Goal: Book appointment/travel/reservation

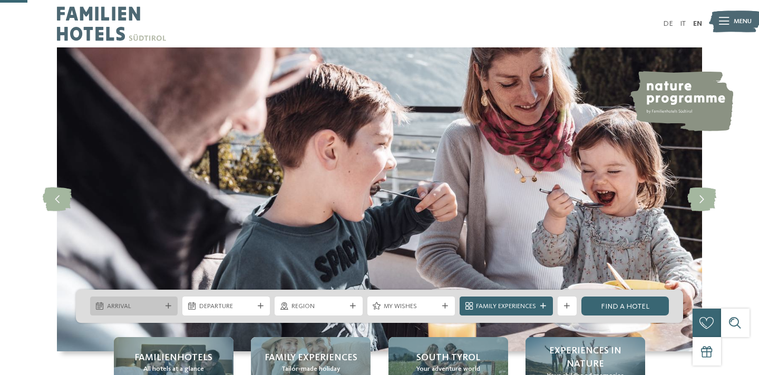
click at [159, 302] on span "Arrival" at bounding box center [134, 306] width 54 height 9
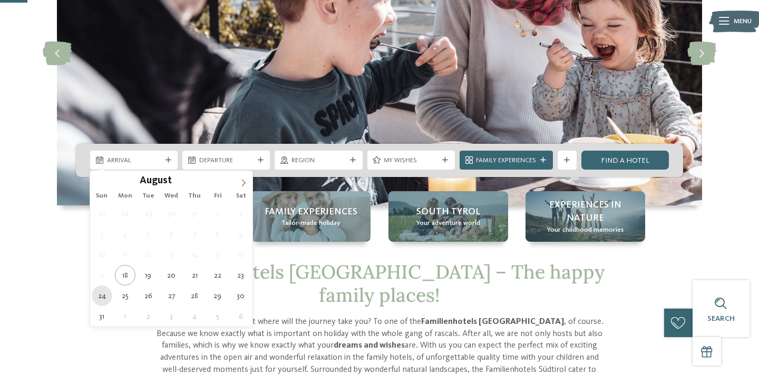
type div "[DATE]"
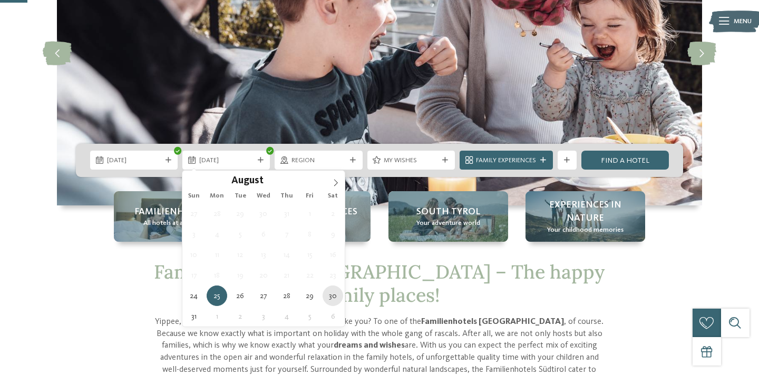
type div "[DATE]"
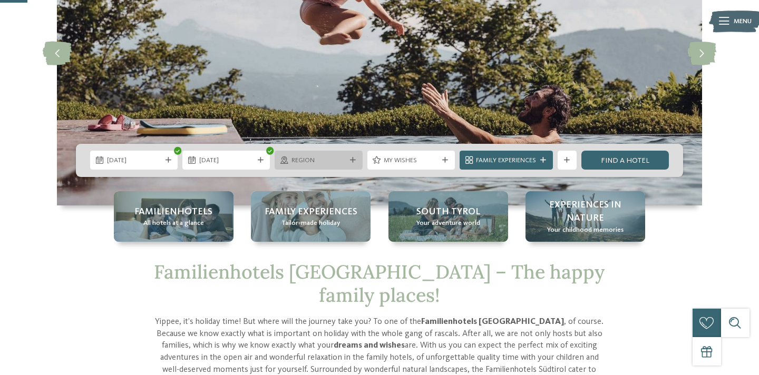
click at [343, 159] on span "Region" at bounding box center [319, 160] width 54 height 9
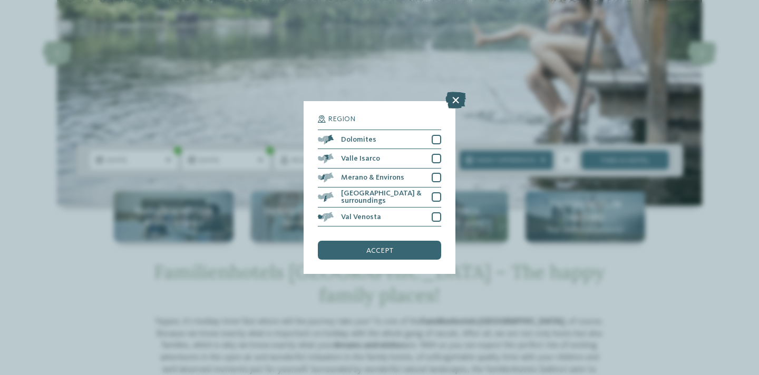
click at [457, 102] on icon at bounding box center [456, 100] width 21 height 17
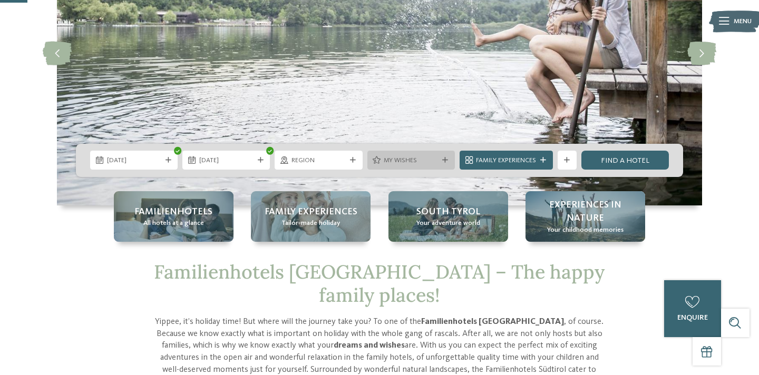
click at [418, 162] on span "My wishes" at bounding box center [411, 160] width 54 height 9
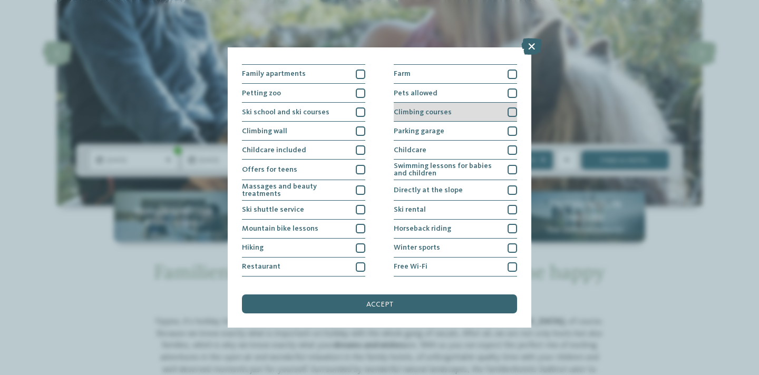
scroll to position [121, 0]
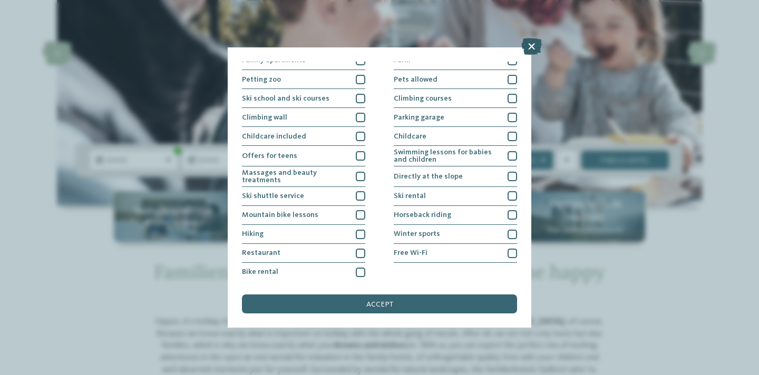
click at [530, 46] on icon at bounding box center [532, 46] width 21 height 17
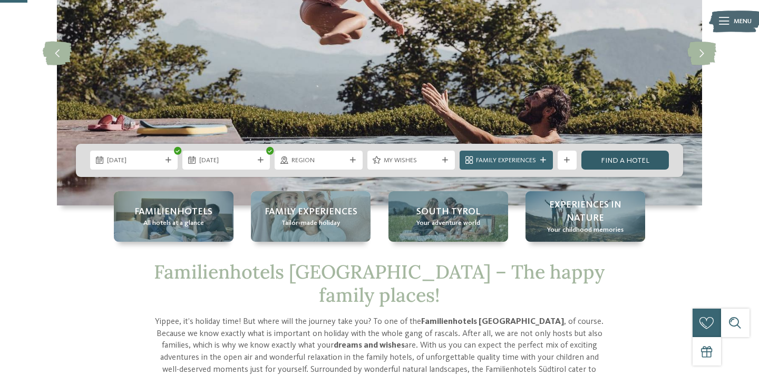
click at [629, 162] on link "Find a hotel" at bounding box center [626, 160] width 88 height 19
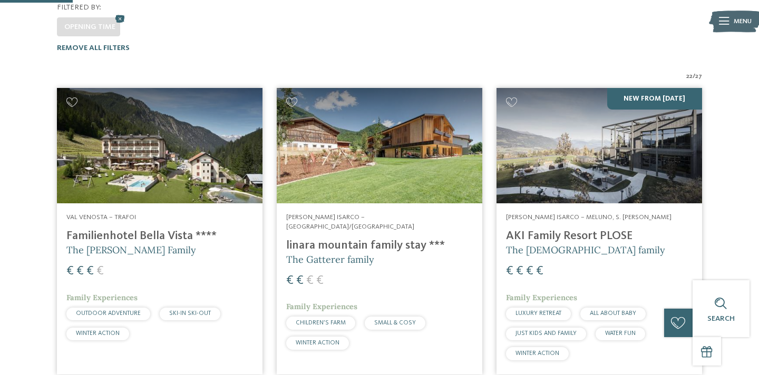
click at [125, 229] on h4 "Familienhotel Bella Vista ****" at bounding box center [159, 236] width 187 height 14
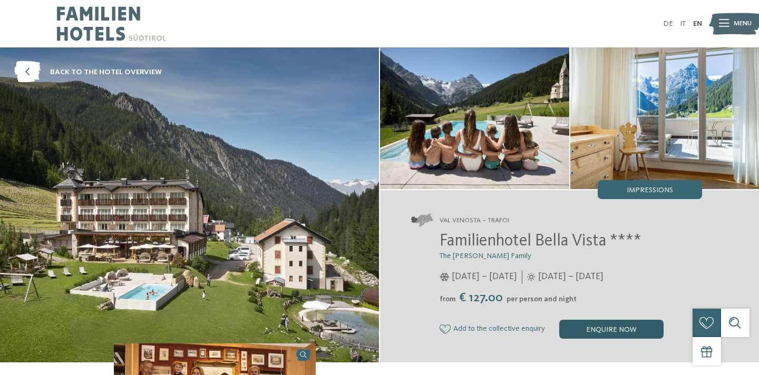
click at [609, 329] on div "enquire now" at bounding box center [611, 329] width 104 height 19
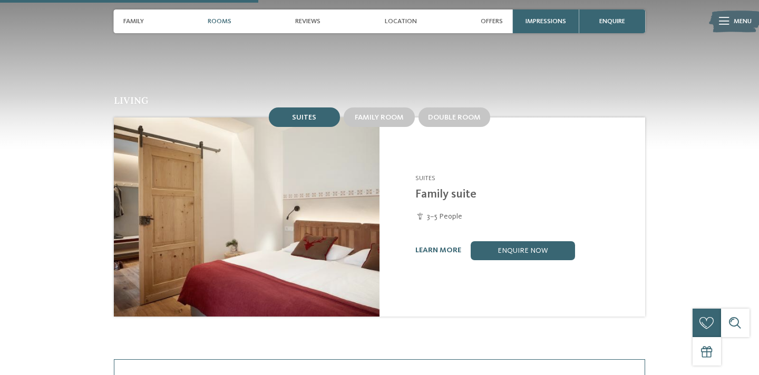
scroll to position [937, 0]
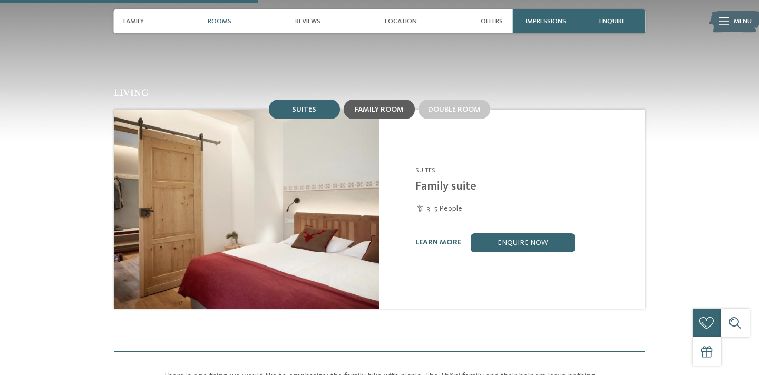
click at [382, 106] on span "Family room" at bounding box center [379, 109] width 49 height 7
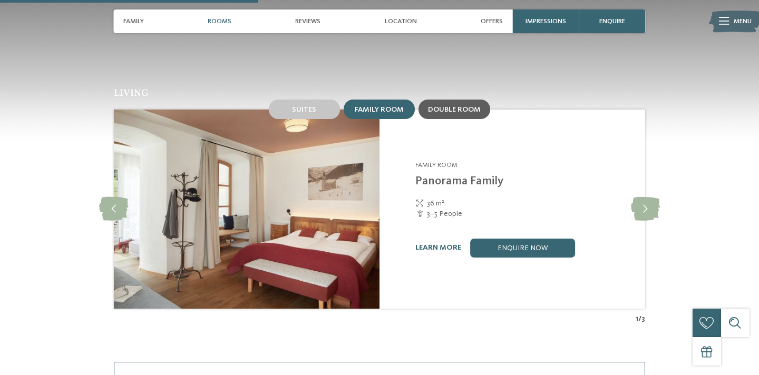
click at [451, 106] on span "Double room" at bounding box center [454, 109] width 53 height 7
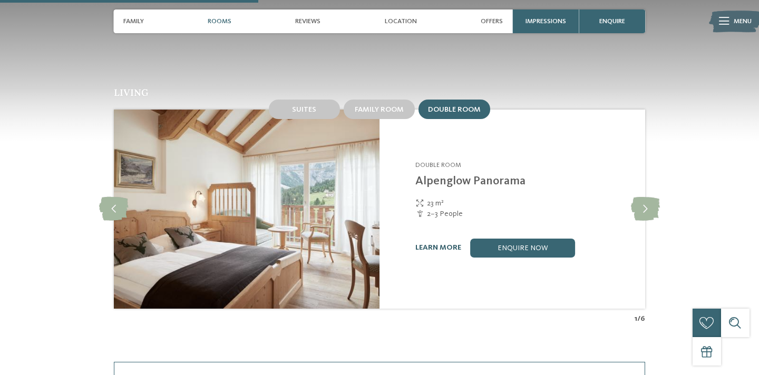
click at [442, 244] on link "learn more" at bounding box center [439, 247] width 46 height 7
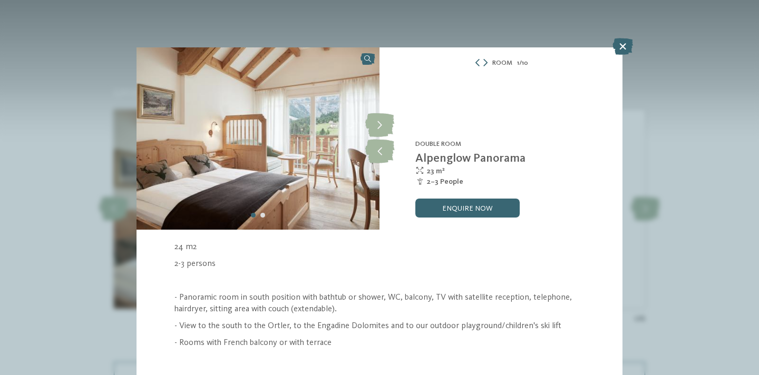
scroll to position [26, 0]
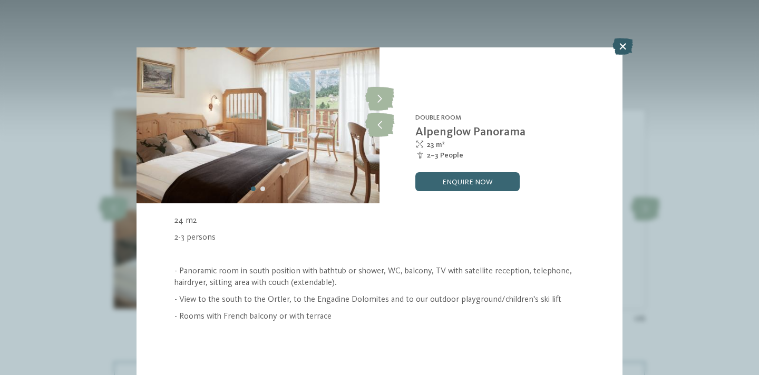
click at [623, 50] on icon at bounding box center [623, 46] width 21 height 17
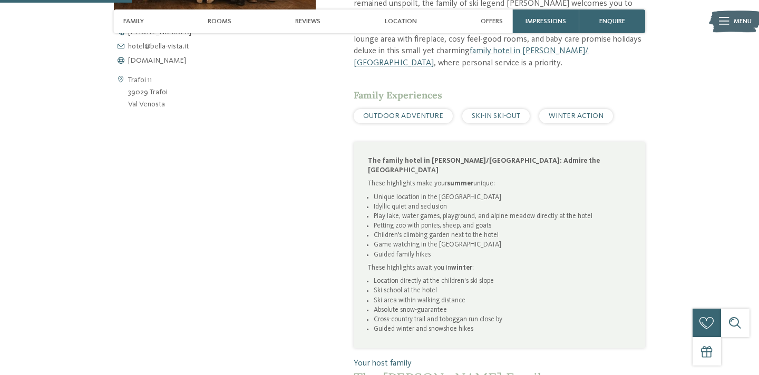
scroll to position [469, 0]
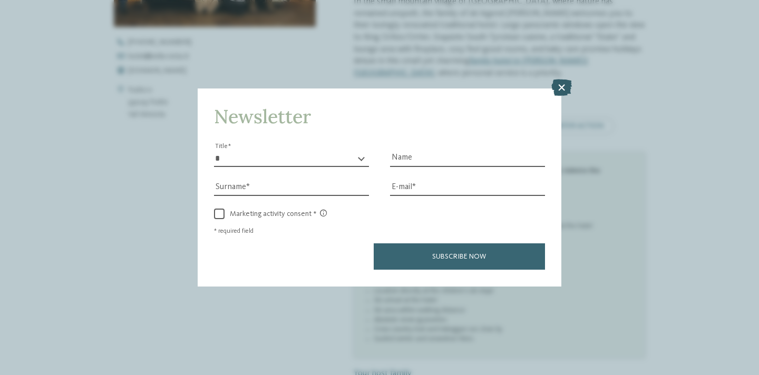
click at [566, 91] on icon at bounding box center [562, 88] width 21 height 17
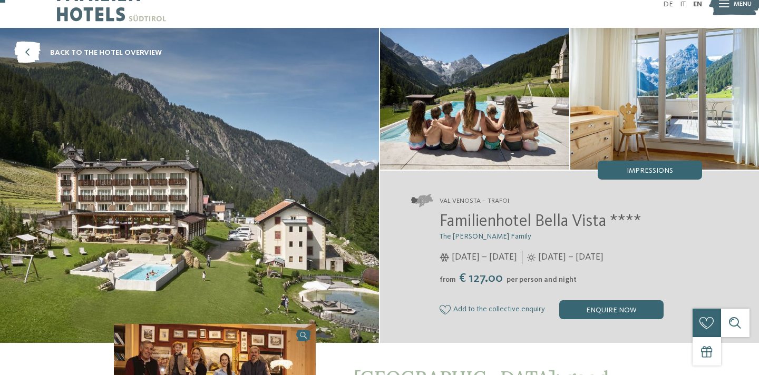
scroll to position [17, 0]
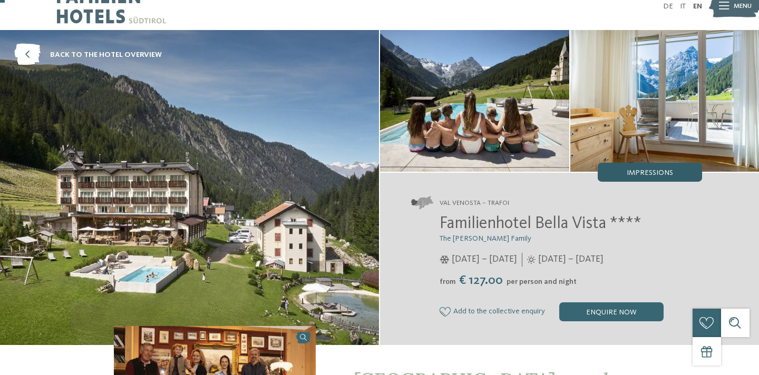
click at [648, 173] on span "Impressions" at bounding box center [650, 172] width 46 height 7
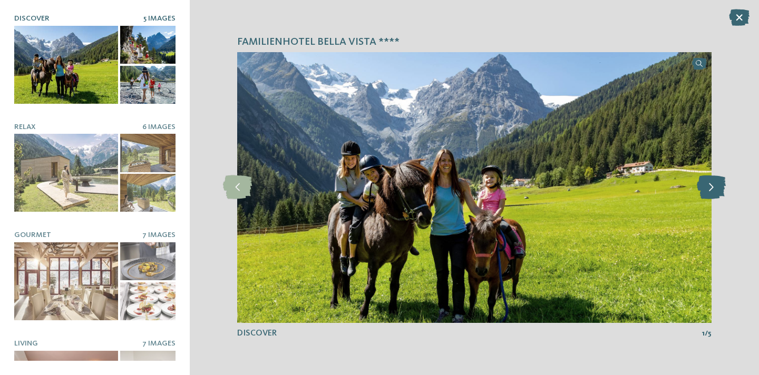
click at [719, 192] on icon at bounding box center [711, 188] width 29 height 24
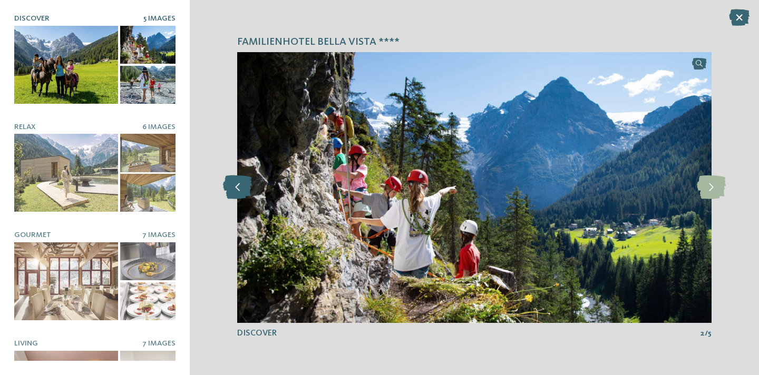
click at [237, 189] on icon at bounding box center [237, 188] width 29 height 24
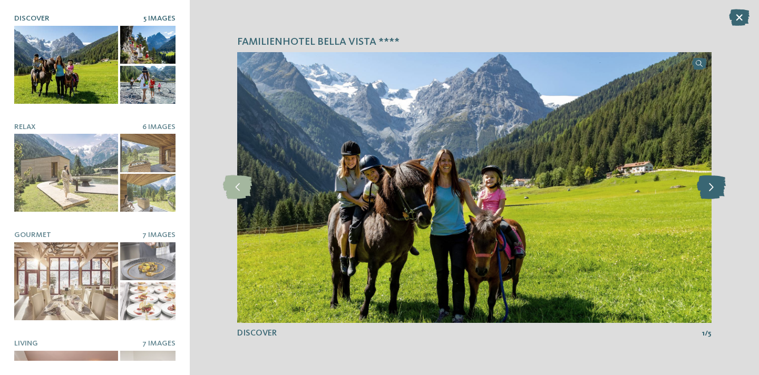
click at [711, 190] on icon at bounding box center [711, 188] width 29 height 24
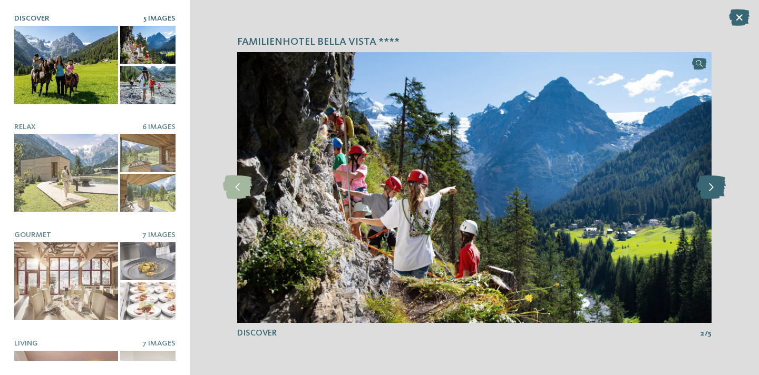
click at [711, 190] on icon at bounding box center [711, 188] width 29 height 24
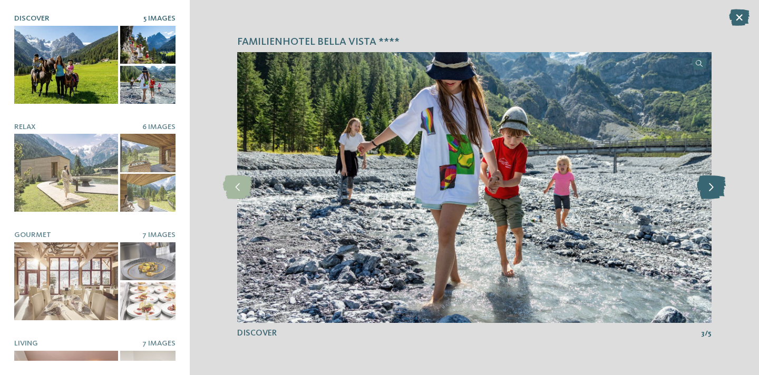
click at [711, 190] on icon at bounding box center [711, 188] width 29 height 24
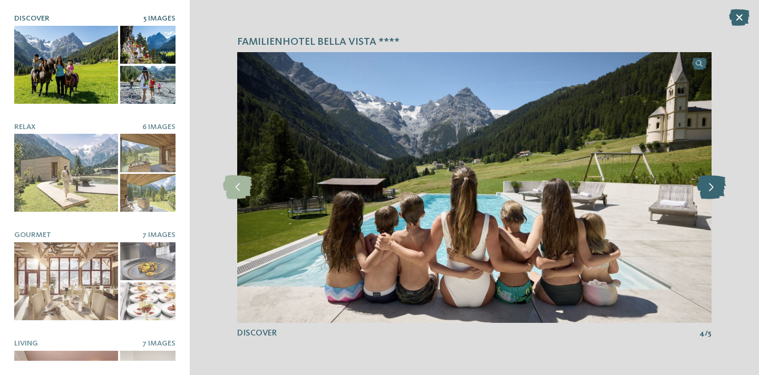
click at [711, 190] on icon at bounding box center [711, 188] width 29 height 24
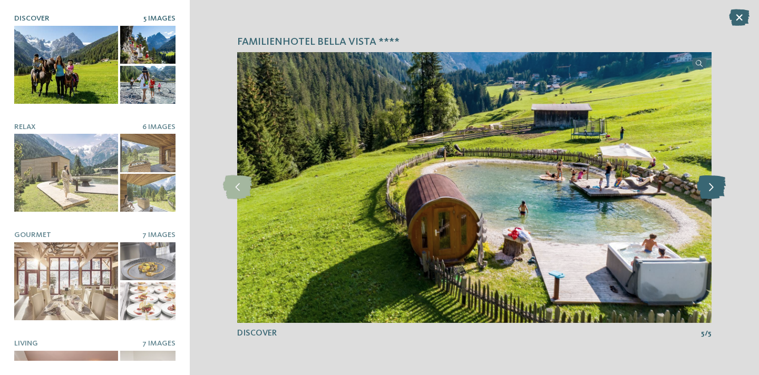
click at [711, 190] on icon at bounding box center [711, 188] width 29 height 24
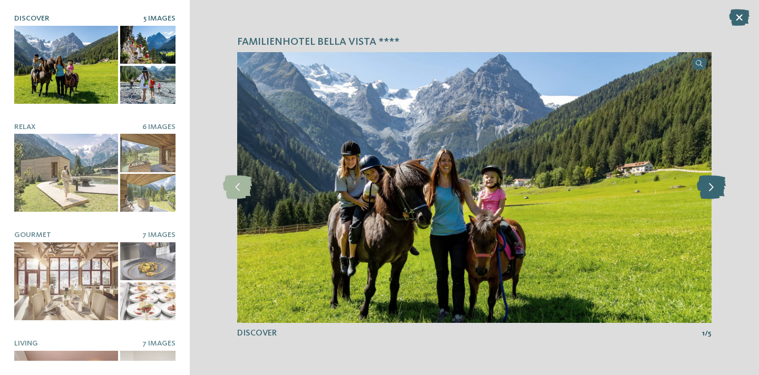
click at [711, 190] on icon at bounding box center [711, 188] width 29 height 24
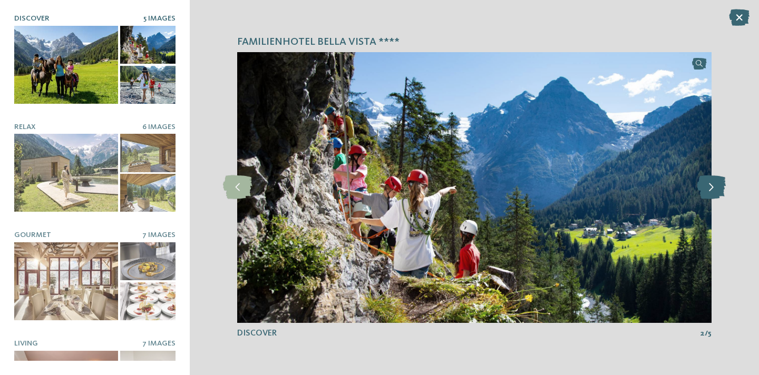
click at [711, 190] on icon at bounding box center [711, 188] width 29 height 24
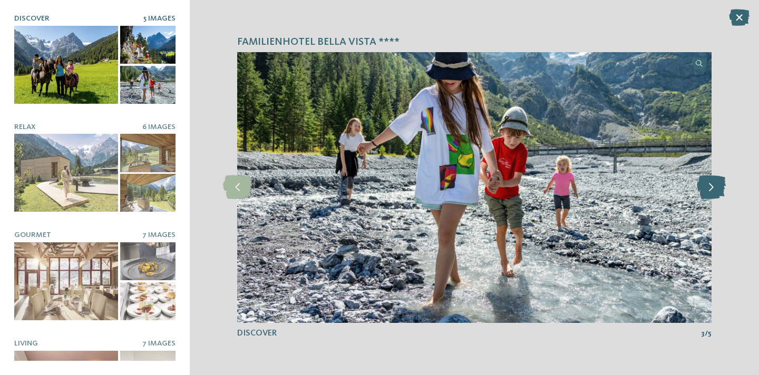
click at [711, 190] on icon at bounding box center [711, 188] width 29 height 24
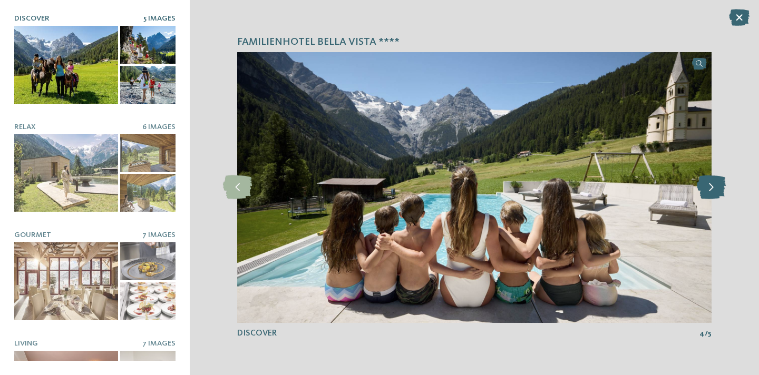
click at [711, 190] on icon at bounding box center [711, 188] width 29 height 24
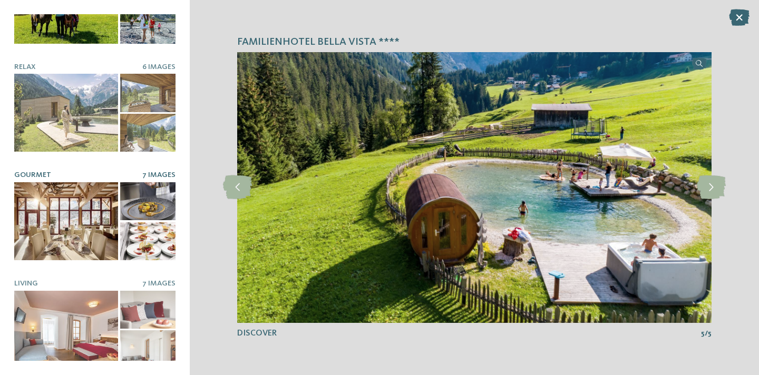
scroll to position [67, 0]
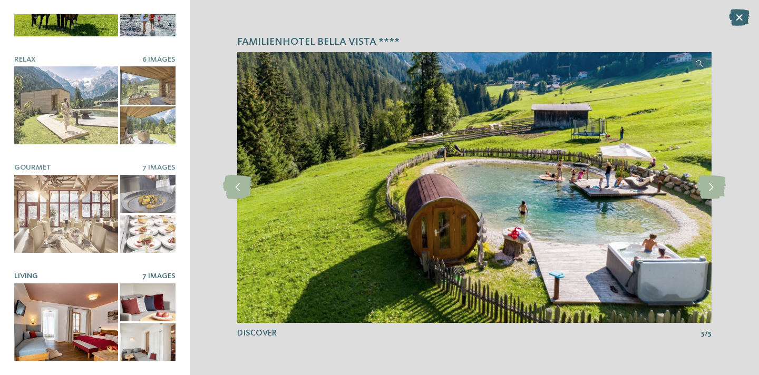
click at [85, 329] on div at bounding box center [66, 323] width 104 height 78
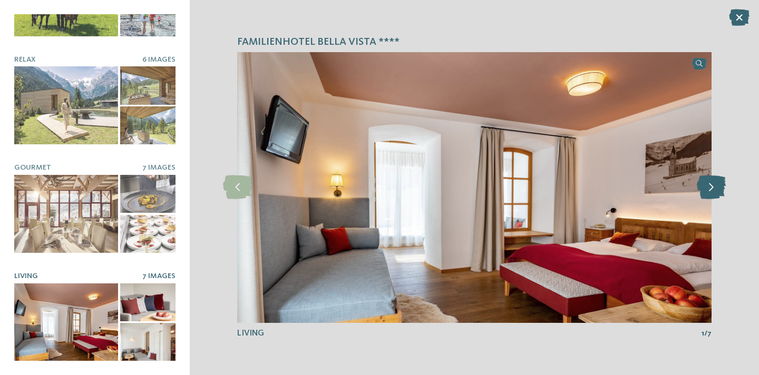
click at [718, 186] on icon at bounding box center [711, 188] width 29 height 24
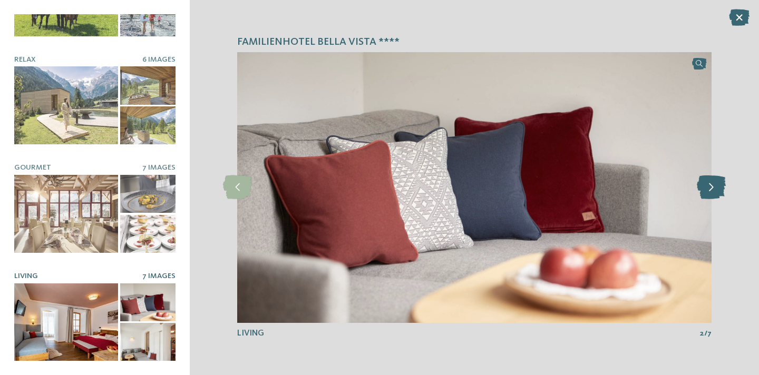
click at [718, 186] on icon at bounding box center [711, 188] width 29 height 24
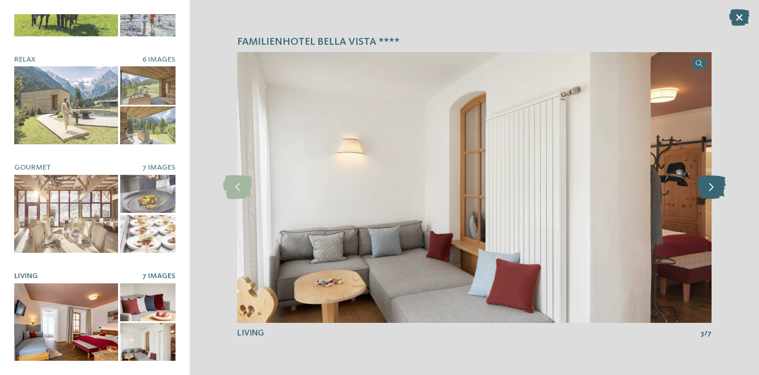
click at [718, 186] on icon at bounding box center [711, 188] width 29 height 24
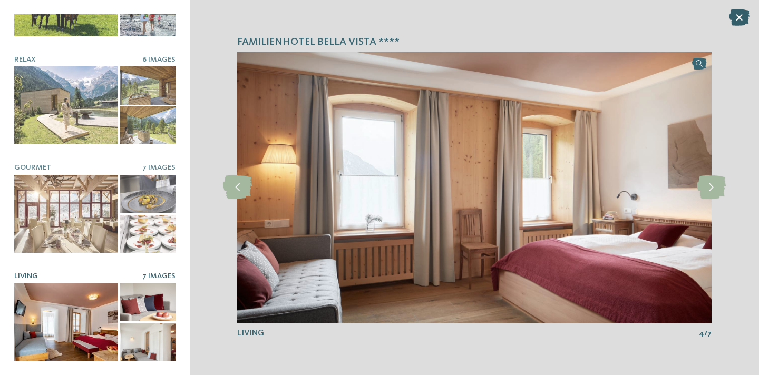
click at [738, 14] on icon at bounding box center [739, 17] width 21 height 17
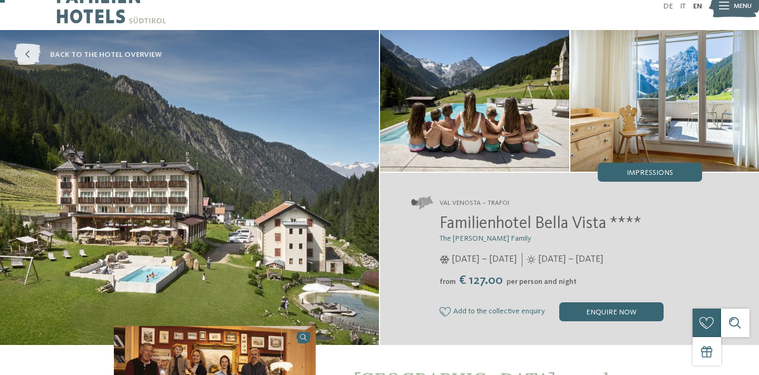
click at [27, 50] on icon at bounding box center [27, 55] width 26 height 22
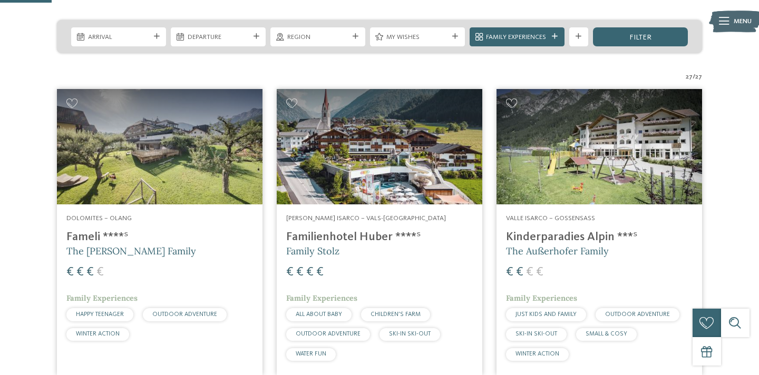
scroll to position [226, 0]
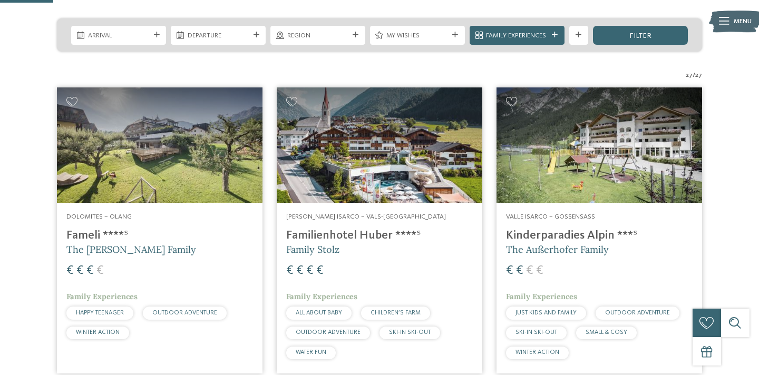
click at [595, 229] on h4 "Kinderparadies Alpin ***ˢ" at bounding box center [599, 236] width 187 height 14
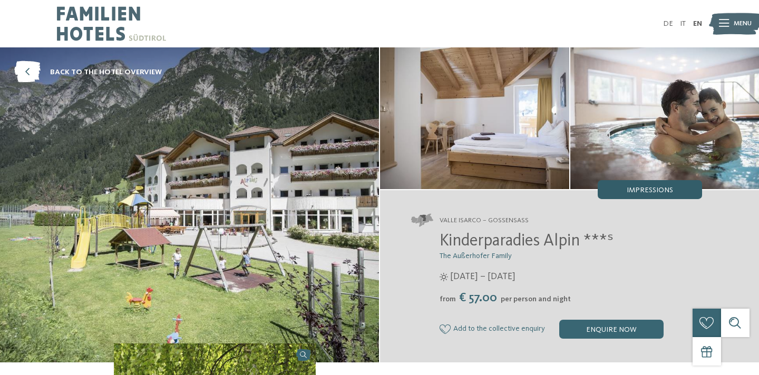
click at [652, 194] on span "Impressions" at bounding box center [650, 190] width 46 height 7
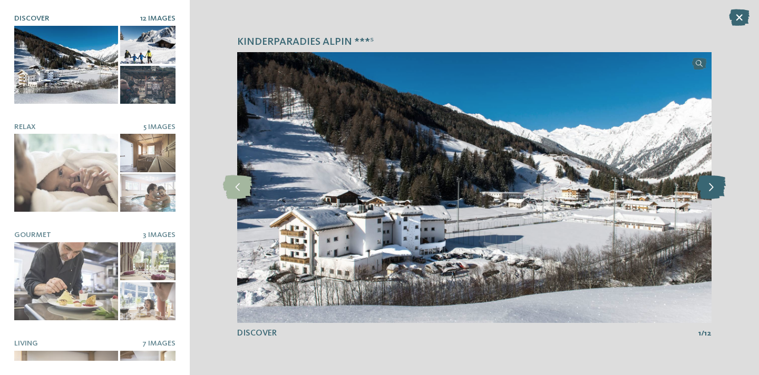
click at [698, 185] on icon at bounding box center [711, 188] width 29 height 24
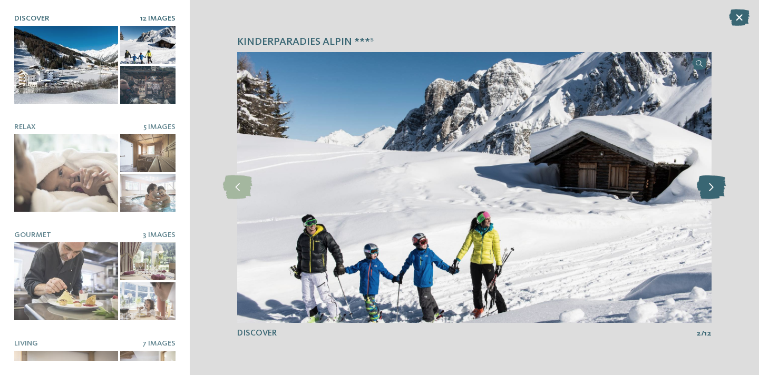
click at [710, 189] on icon at bounding box center [711, 188] width 29 height 24
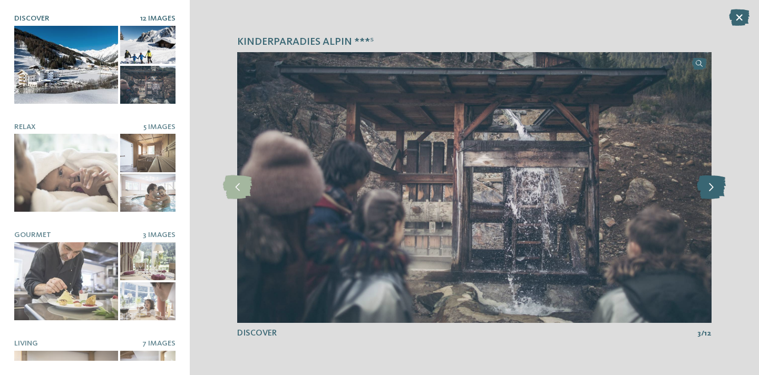
click at [710, 189] on icon at bounding box center [711, 188] width 29 height 24
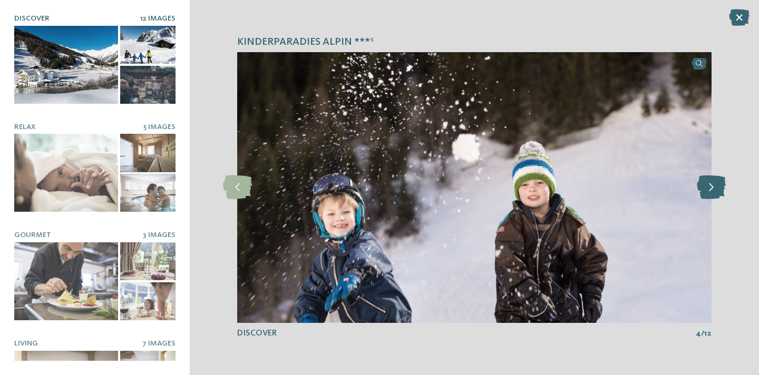
click at [710, 189] on icon at bounding box center [711, 188] width 29 height 24
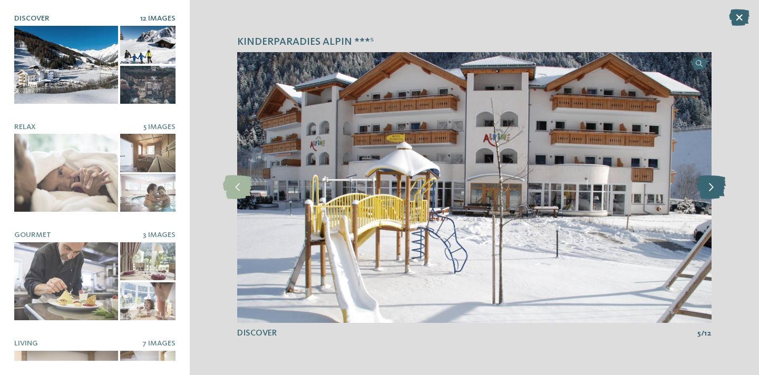
click at [710, 189] on icon at bounding box center [711, 188] width 29 height 24
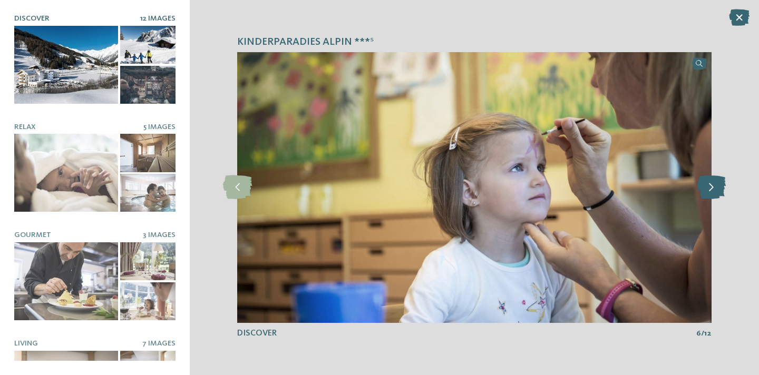
click at [710, 189] on icon at bounding box center [711, 188] width 29 height 24
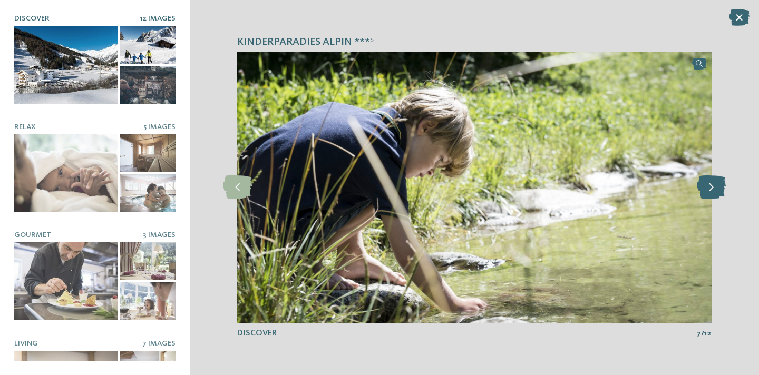
click at [710, 189] on icon at bounding box center [711, 188] width 29 height 24
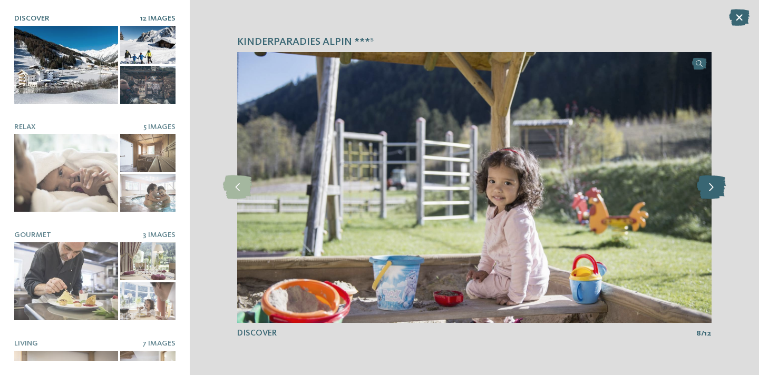
click at [710, 189] on icon at bounding box center [711, 188] width 29 height 24
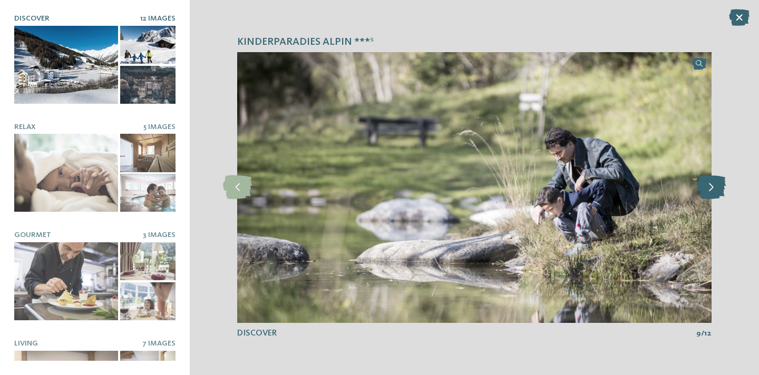
click at [710, 189] on icon at bounding box center [711, 188] width 29 height 24
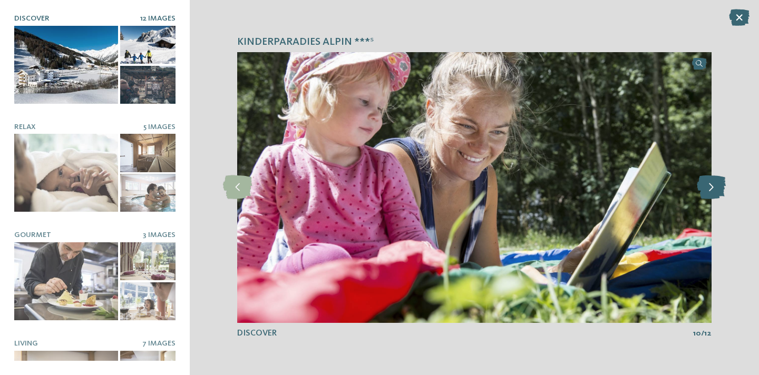
click at [710, 189] on icon at bounding box center [711, 188] width 29 height 24
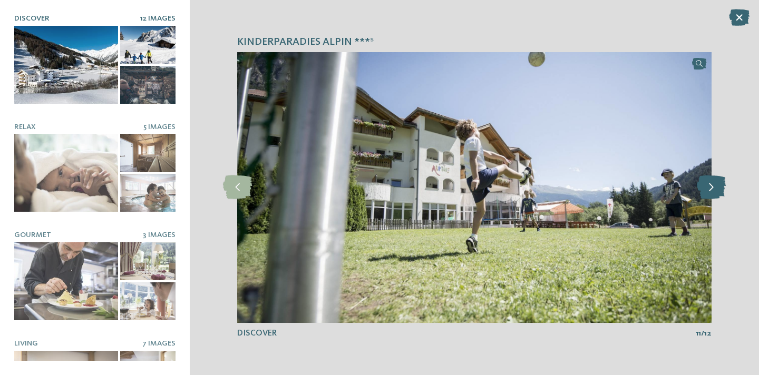
click at [710, 189] on icon at bounding box center [711, 188] width 29 height 24
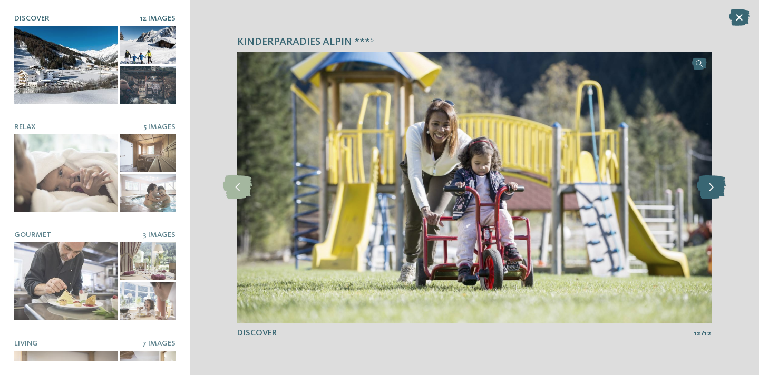
click at [710, 189] on icon at bounding box center [711, 188] width 29 height 24
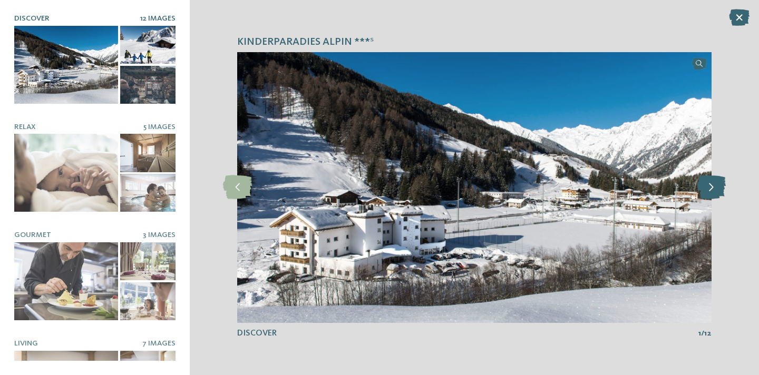
click at [710, 189] on icon at bounding box center [711, 188] width 29 height 24
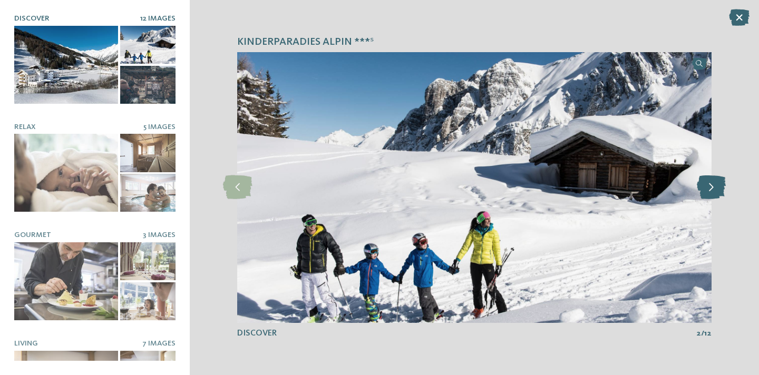
click at [710, 189] on icon at bounding box center [711, 188] width 29 height 24
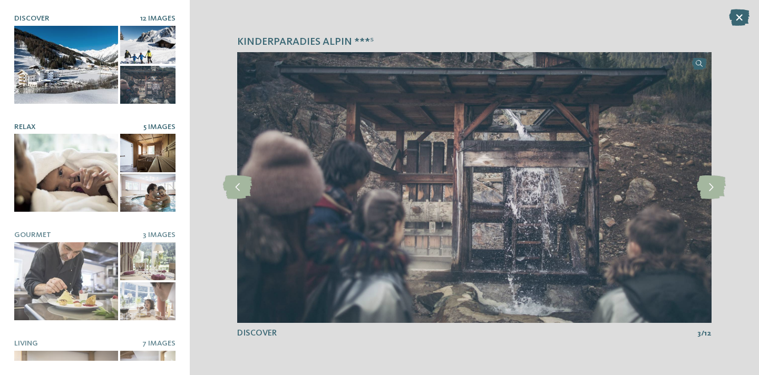
scroll to position [67, 0]
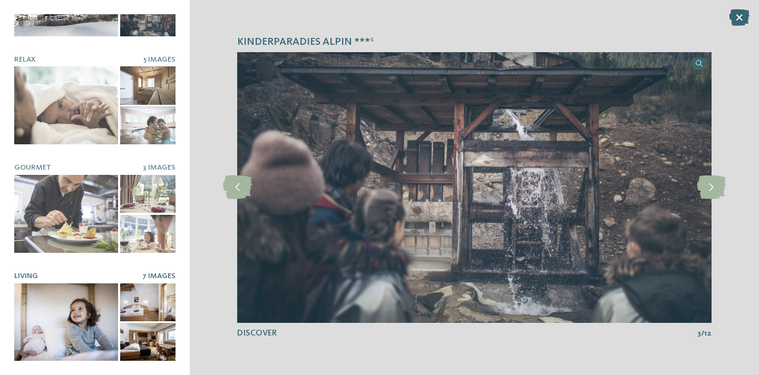
click at [79, 322] on div at bounding box center [66, 323] width 104 height 78
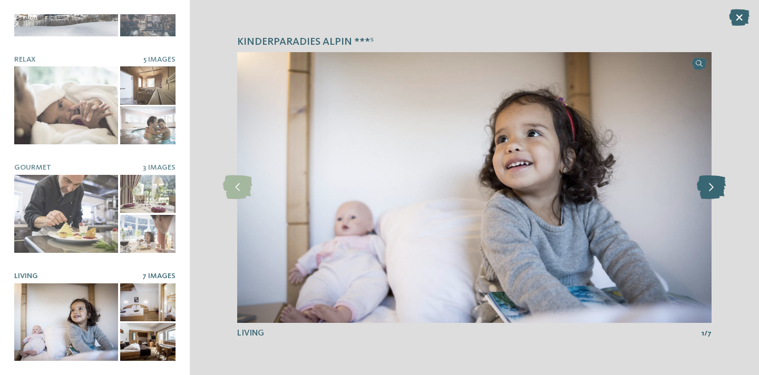
click at [710, 184] on icon at bounding box center [711, 188] width 29 height 24
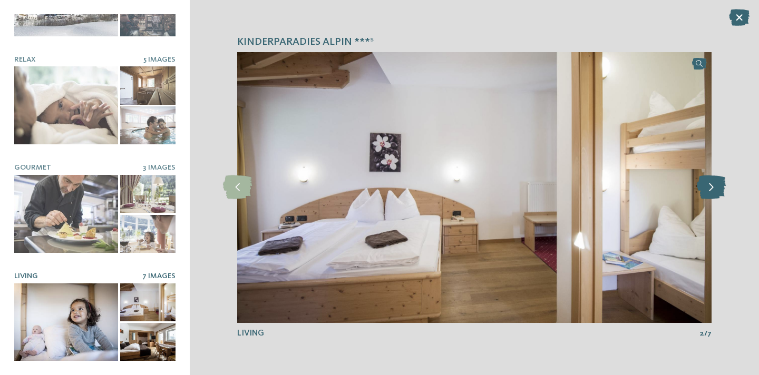
click at [710, 184] on icon at bounding box center [711, 188] width 29 height 24
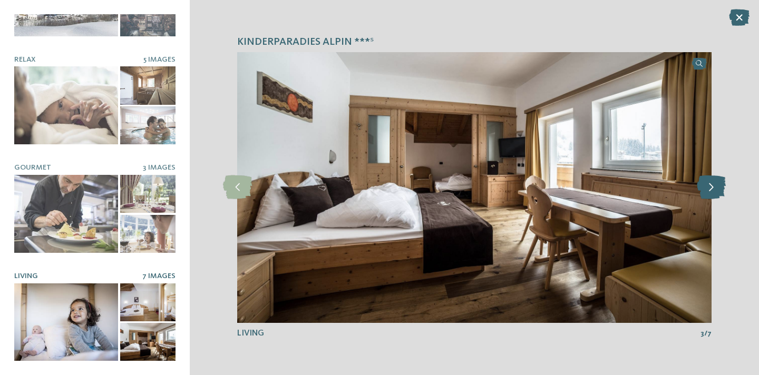
click at [710, 184] on icon at bounding box center [711, 188] width 29 height 24
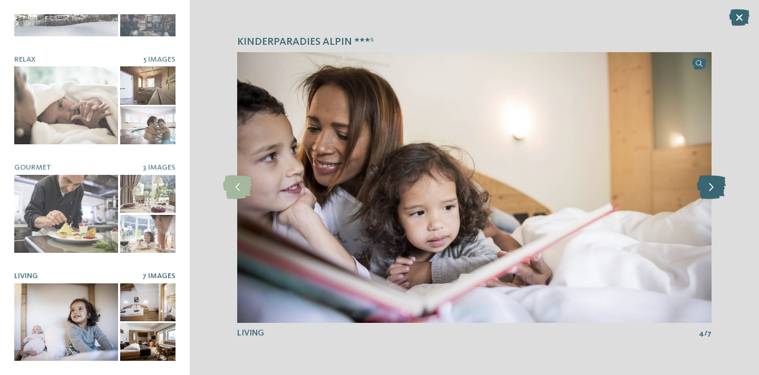
click at [710, 184] on icon at bounding box center [711, 188] width 29 height 24
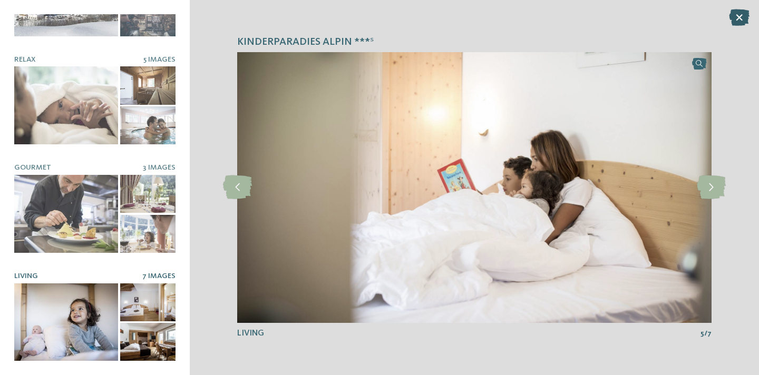
click at [737, 22] on icon at bounding box center [739, 17] width 21 height 17
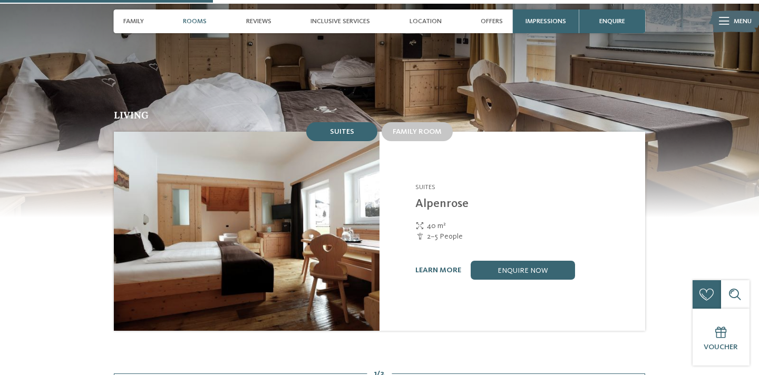
scroll to position [881, 0]
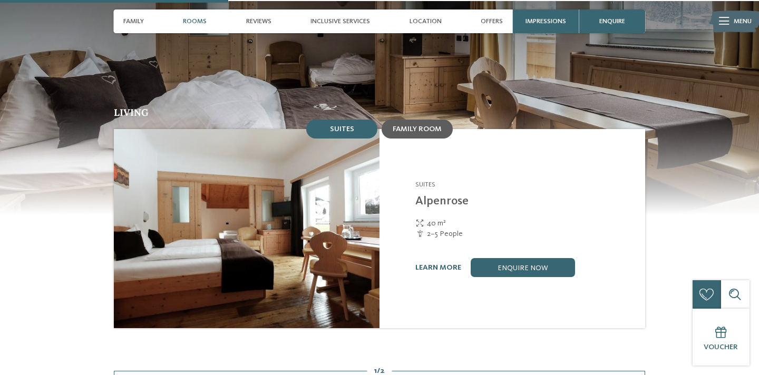
click at [429, 126] on span "Family room" at bounding box center [417, 129] width 49 height 7
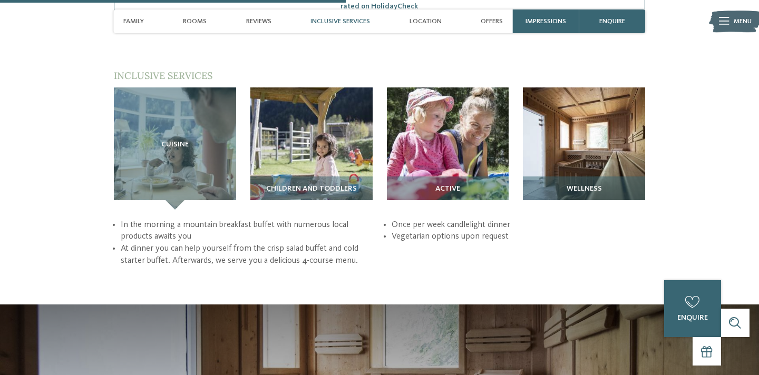
scroll to position [1339, 0]
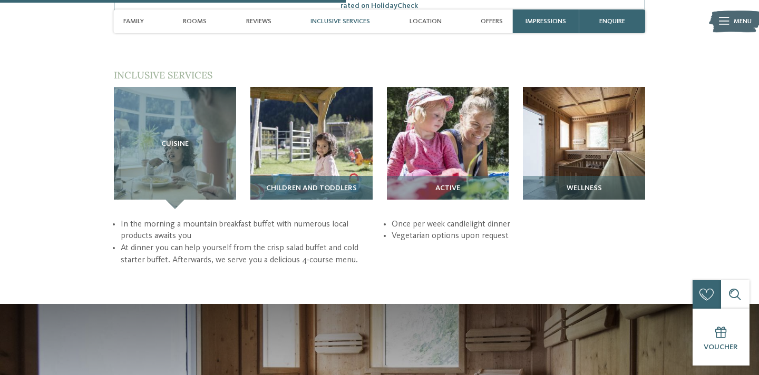
click at [342, 150] on img at bounding box center [311, 148] width 122 height 122
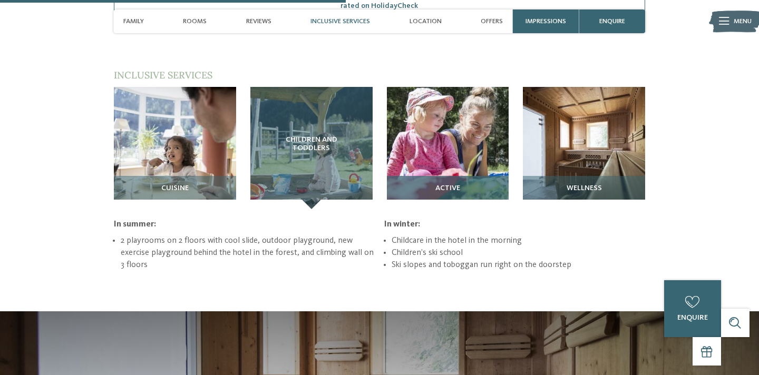
click at [461, 185] on h3 "Active" at bounding box center [448, 189] width 113 height 8
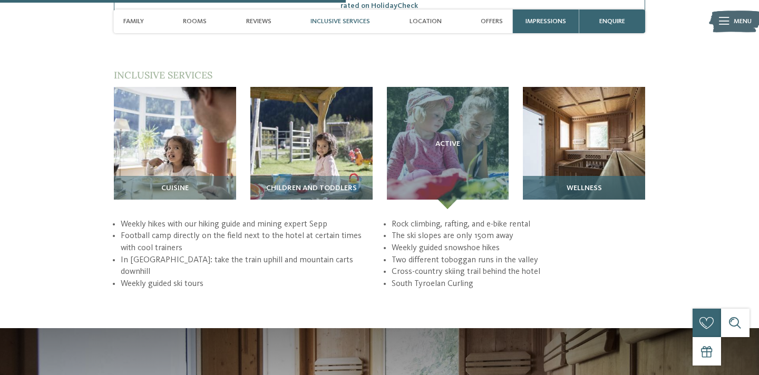
click at [568, 185] on span "Wellness" at bounding box center [584, 189] width 35 height 8
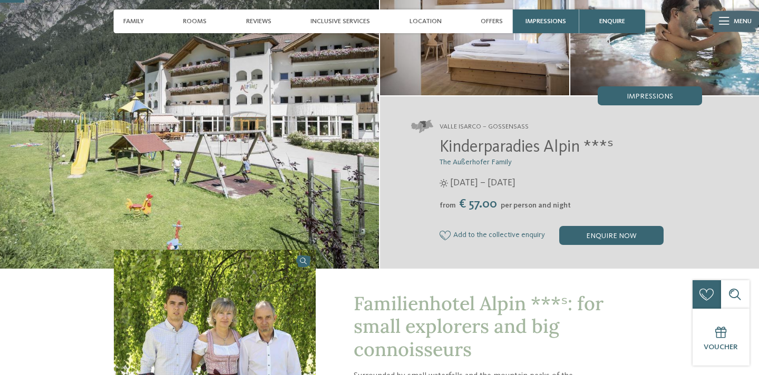
scroll to position [0, 0]
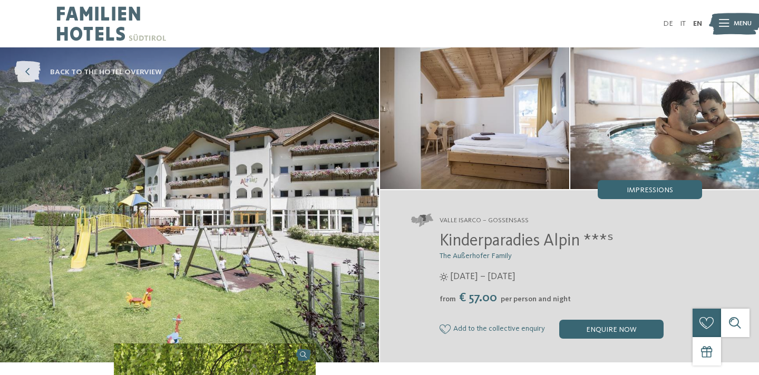
click at [31, 75] on icon at bounding box center [27, 73] width 26 height 22
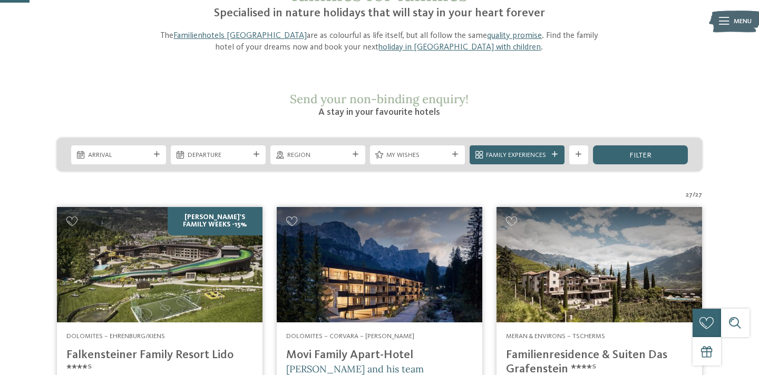
scroll to position [125, 0]
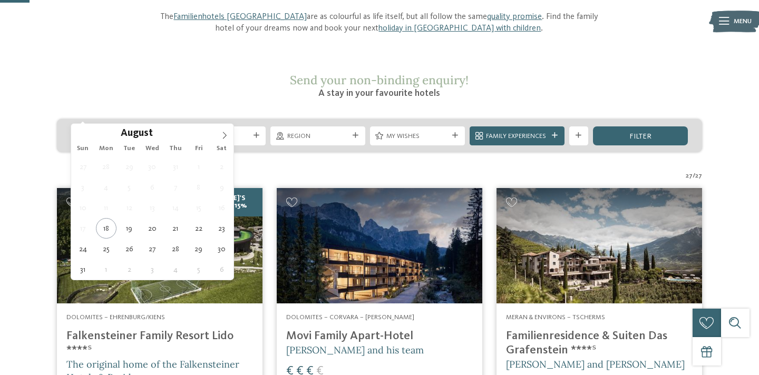
click at [160, 127] on div "Arrival" at bounding box center [118, 136] width 95 height 19
type div "[DATE]"
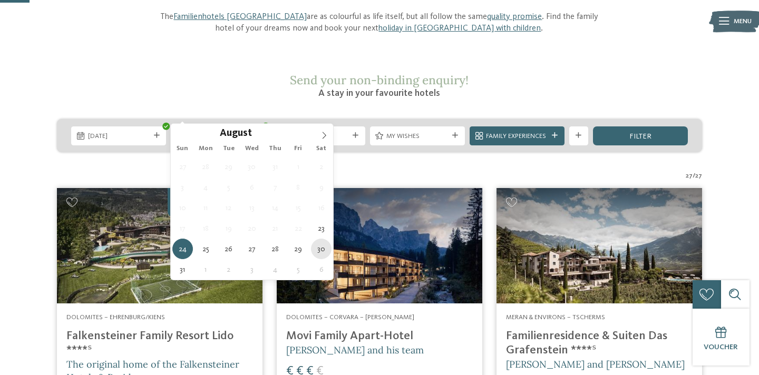
type div "[DATE]"
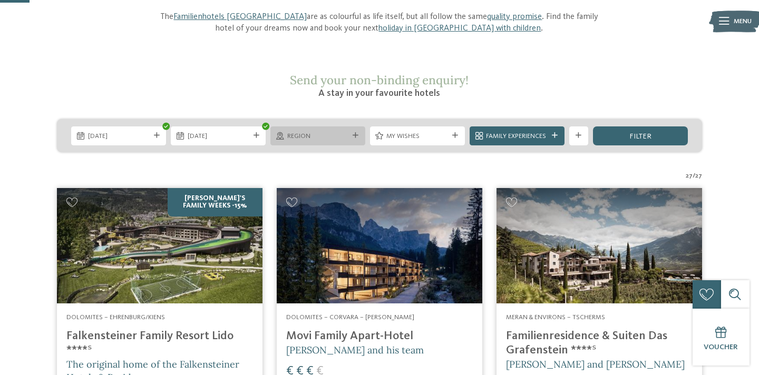
click at [357, 133] on icon at bounding box center [356, 136] width 6 height 6
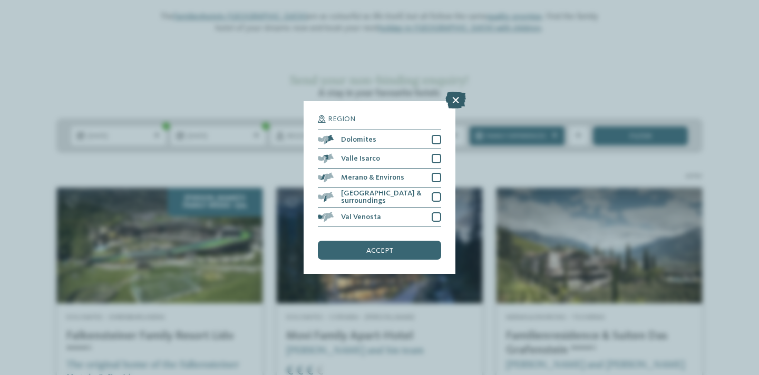
click at [461, 102] on icon at bounding box center [456, 100] width 21 height 17
